Goal: Check status: Check status

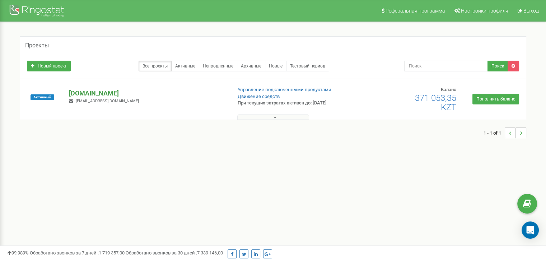
click at [86, 92] on p "[DOMAIN_NAME]" at bounding box center [147, 93] width 157 height 9
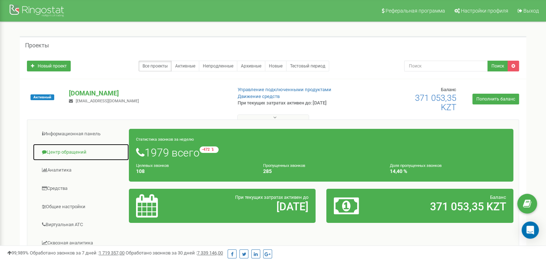
click at [65, 156] on link "Центр обращений" at bounding box center [81, 153] width 97 height 18
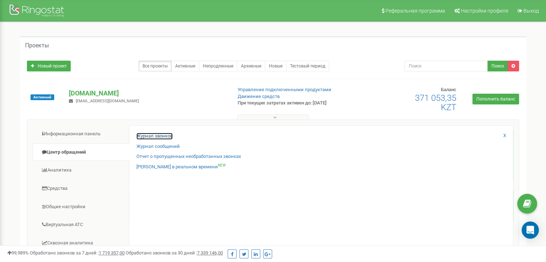
click at [145, 138] on link "Журнал звонков" at bounding box center [155, 136] width 36 height 7
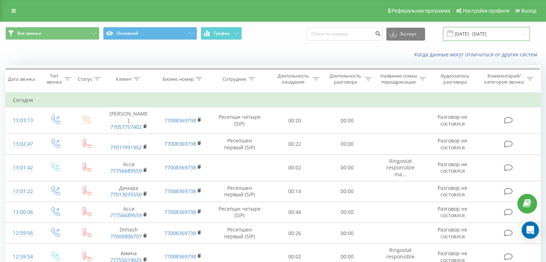
click at [495, 36] on input "19.07.2025 - 19.08.2025" at bounding box center [486, 34] width 87 height 14
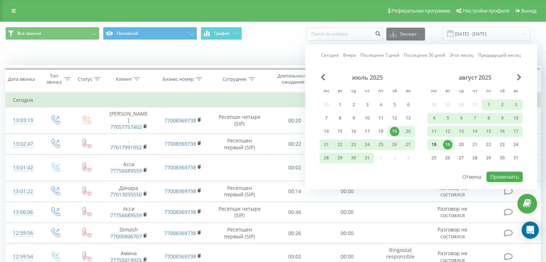
click at [435, 145] on div "18" at bounding box center [434, 144] width 9 height 9
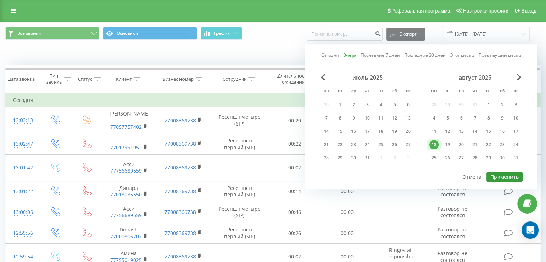
click at [513, 178] on button "Применить" at bounding box center [505, 177] width 36 height 10
type input "18.08.2025 - 18.08.2025"
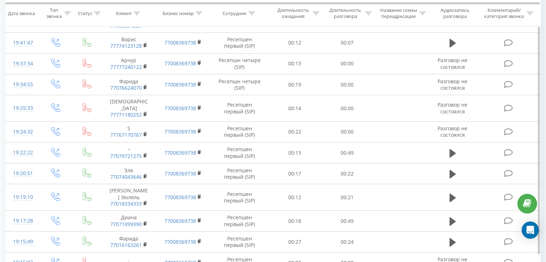
scroll to position [398, 0]
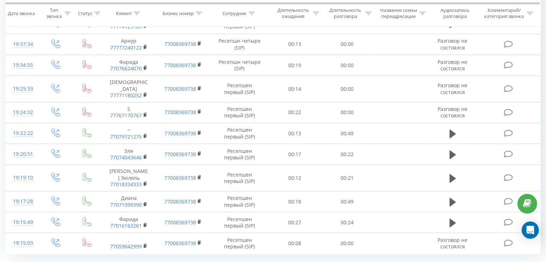
click at [59, 257] on span "100" at bounding box center [61, 260] width 9 height 7
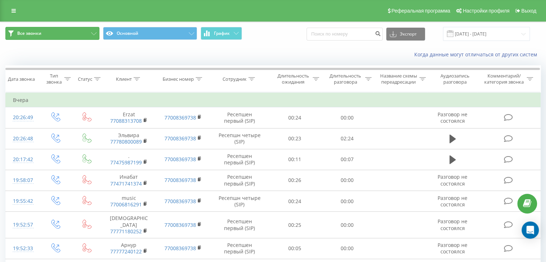
click at [59, 33] on button "Все звонки" at bounding box center [52, 33] width 94 height 13
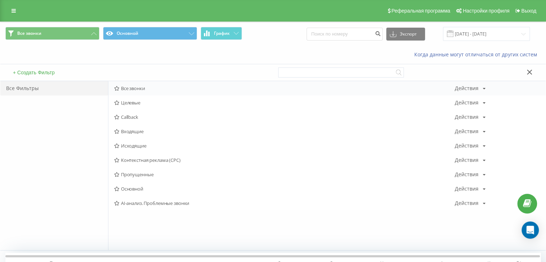
click at [132, 87] on span "Все звонки" at bounding box center [284, 88] width 341 height 5
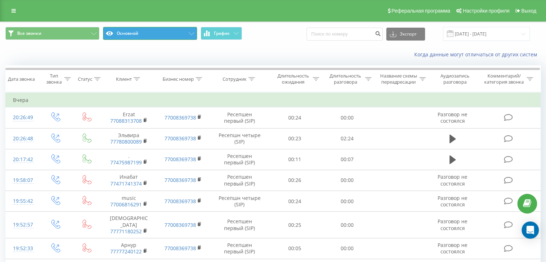
click at [137, 35] on button "Основной" at bounding box center [150, 33] width 94 height 13
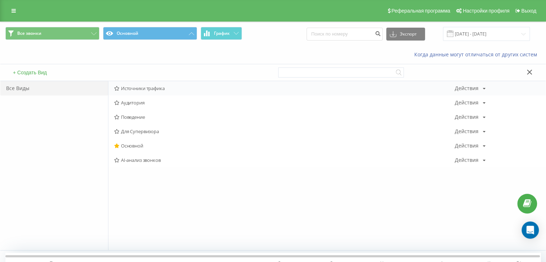
click at [154, 86] on span "Источники трафика" at bounding box center [284, 88] width 341 height 5
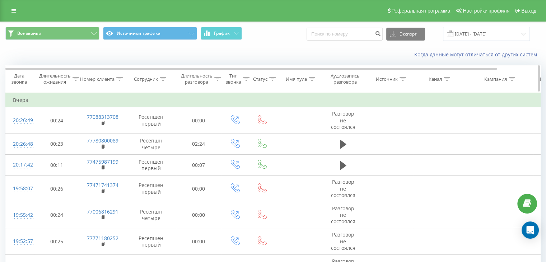
click at [402, 79] on icon at bounding box center [403, 79] width 6 height 4
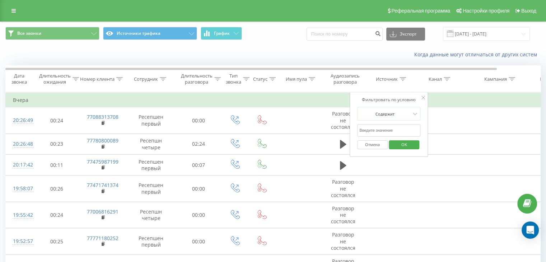
click at [391, 130] on input "text" at bounding box center [388, 130] width 63 height 13
type input "tik"
click at [410, 143] on span "OK" at bounding box center [404, 144] width 20 height 11
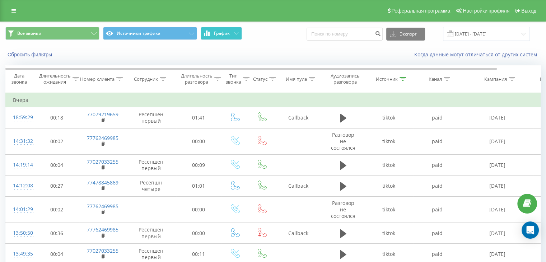
click at [228, 34] on span "График" at bounding box center [222, 33] width 16 height 5
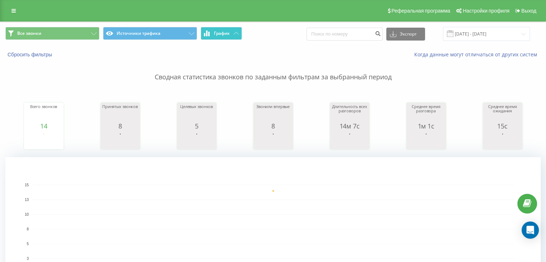
click at [228, 34] on span "График" at bounding box center [222, 33] width 16 height 5
